Goal: Task Accomplishment & Management: Use online tool/utility

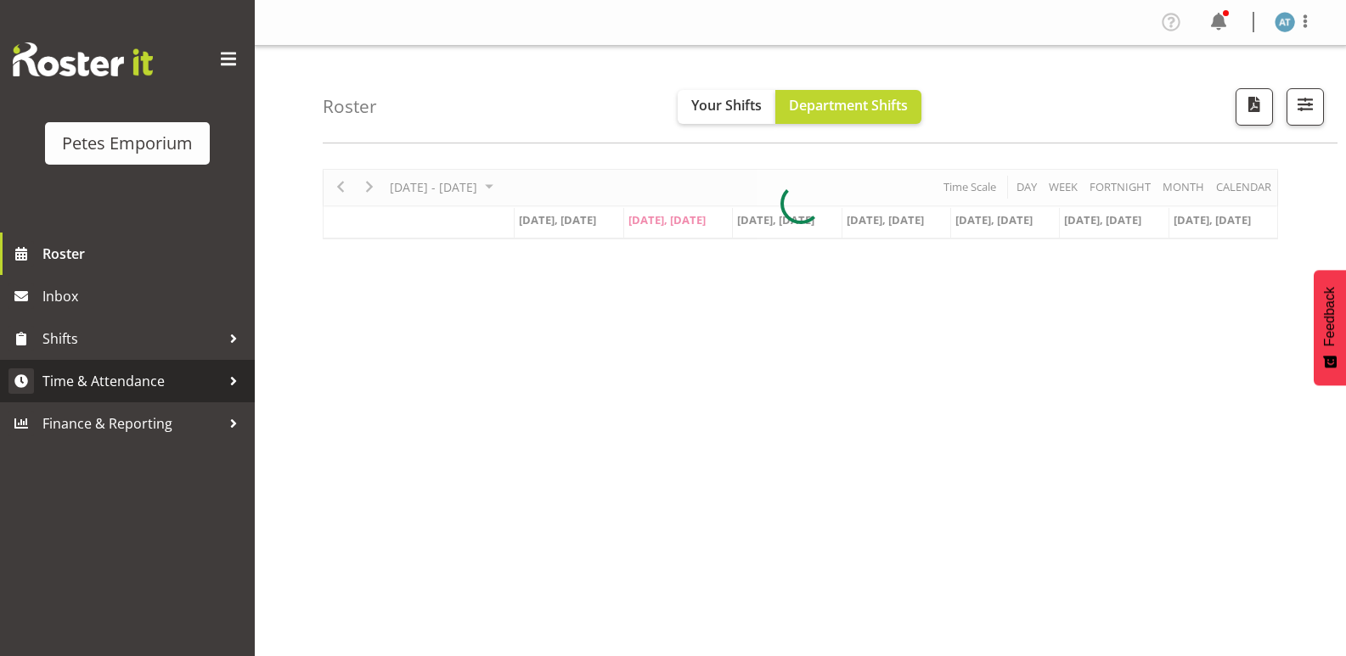
click at [167, 369] on span "Time & Attendance" at bounding box center [131, 381] width 178 height 25
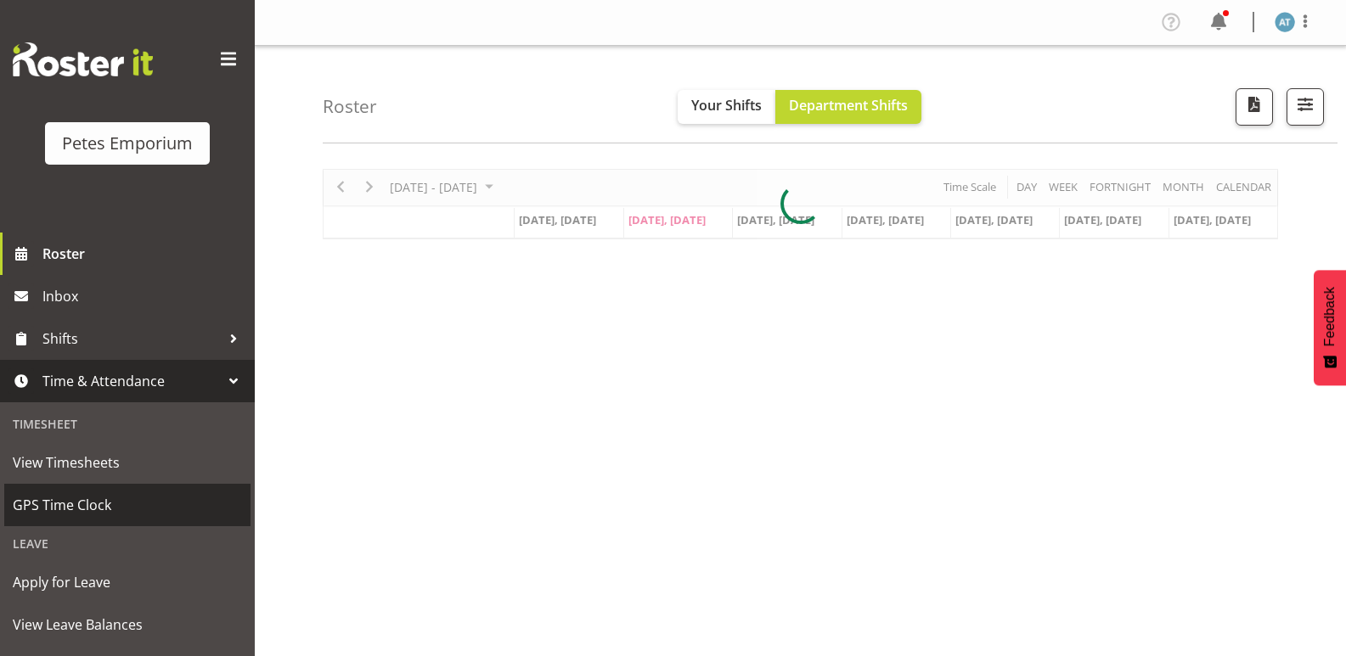
click at [186, 510] on span "GPS Time Clock" at bounding box center [127, 505] width 229 height 25
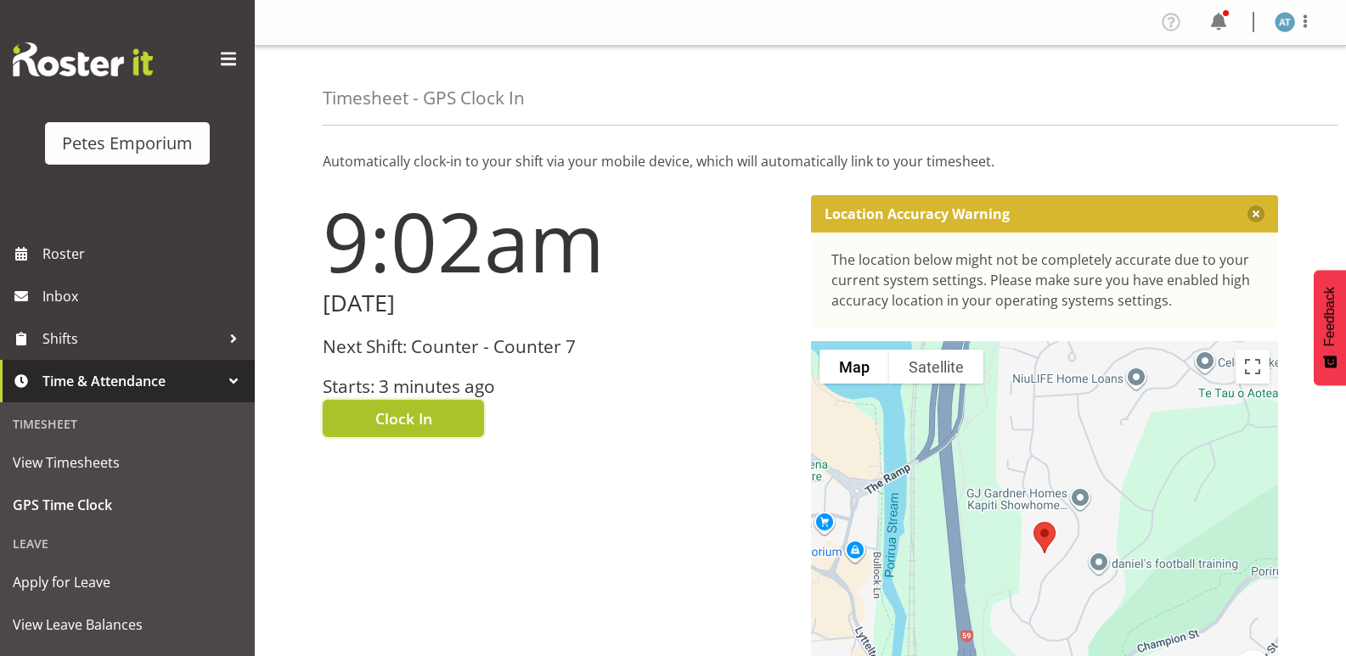
click at [394, 419] on span "Clock In" at bounding box center [403, 419] width 57 height 22
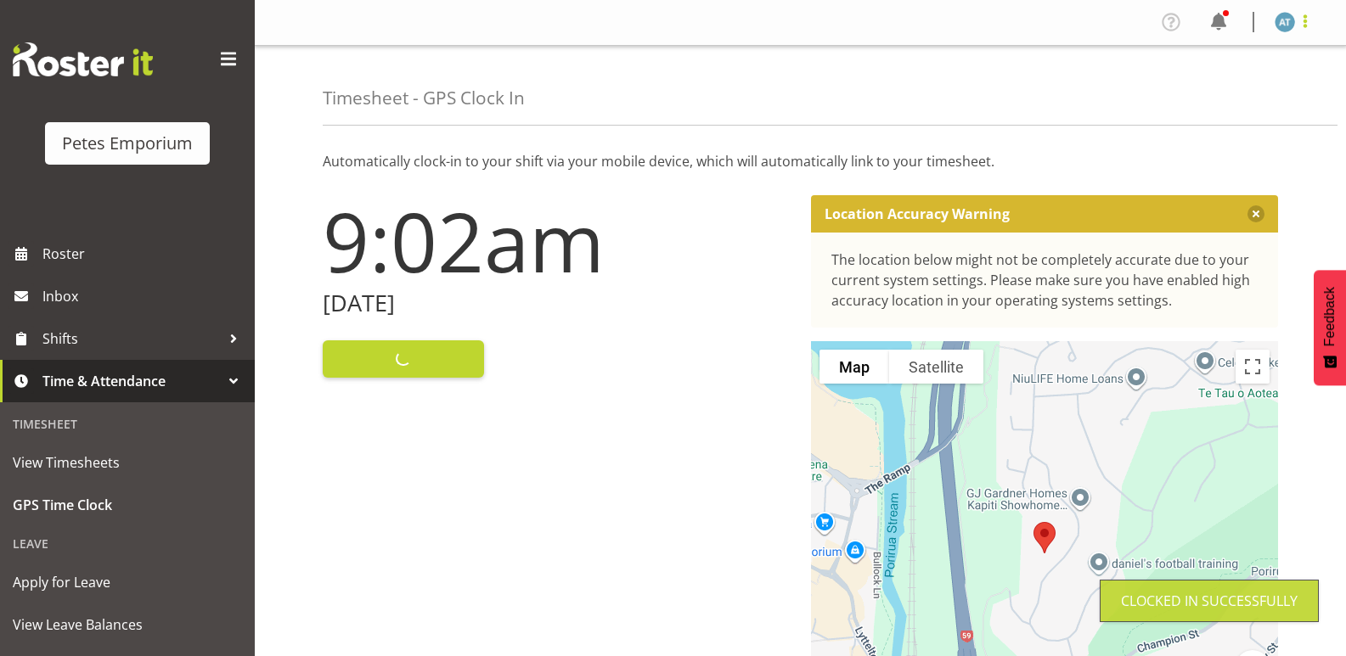
click at [1309, 24] on span at bounding box center [1305, 21] width 20 height 20
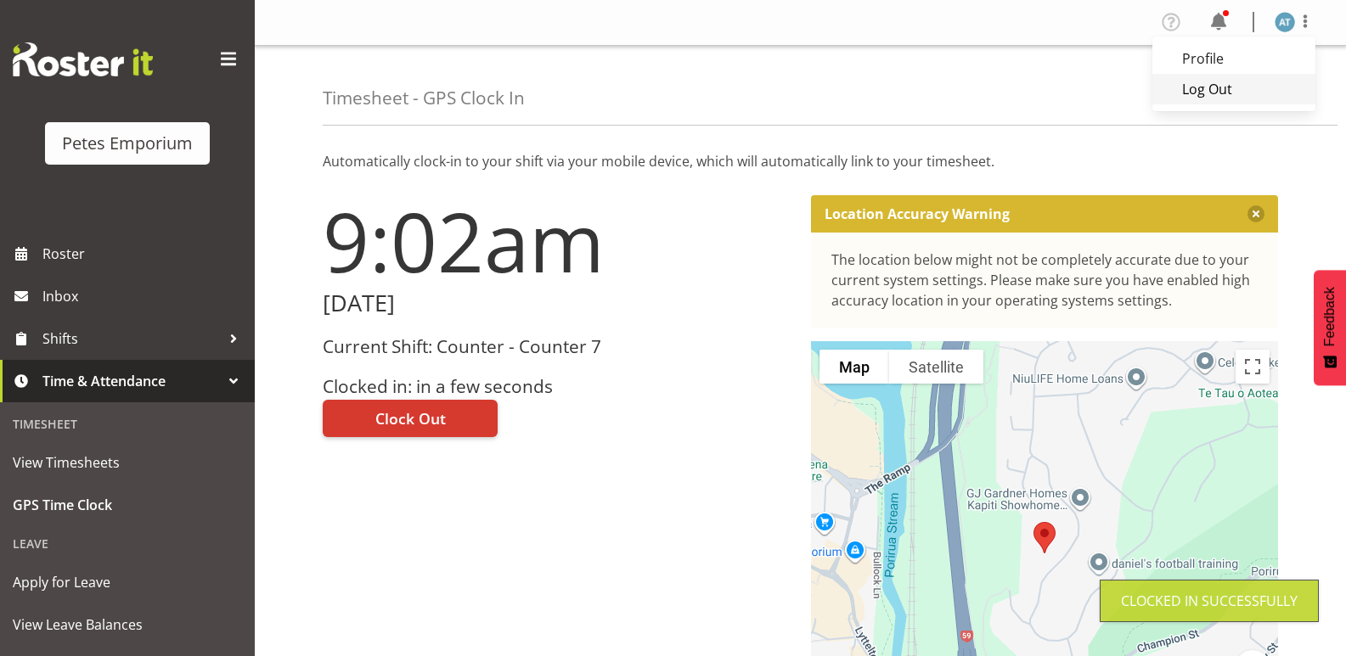
click at [1276, 89] on link "Log Out" at bounding box center [1233, 89] width 163 height 31
